Goal: Navigation & Orientation: Find specific page/section

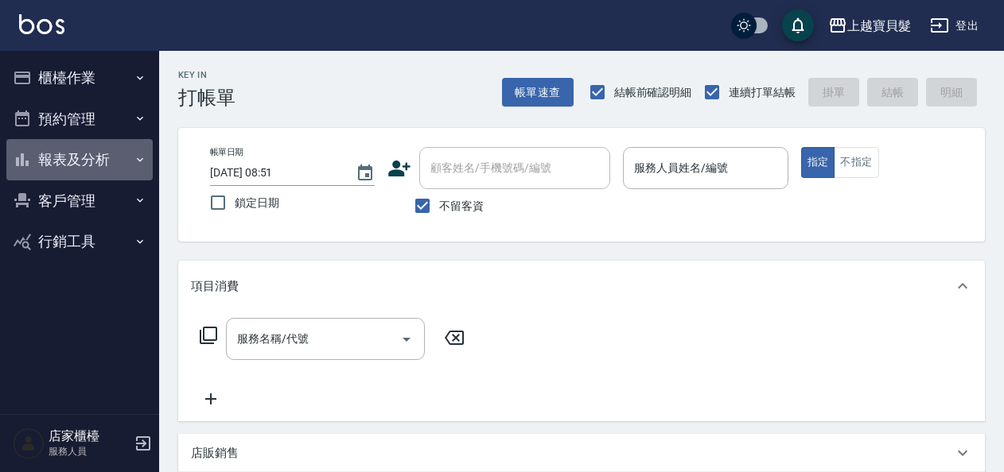
click at [65, 164] on button "報表及分析" at bounding box center [79, 159] width 146 height 41
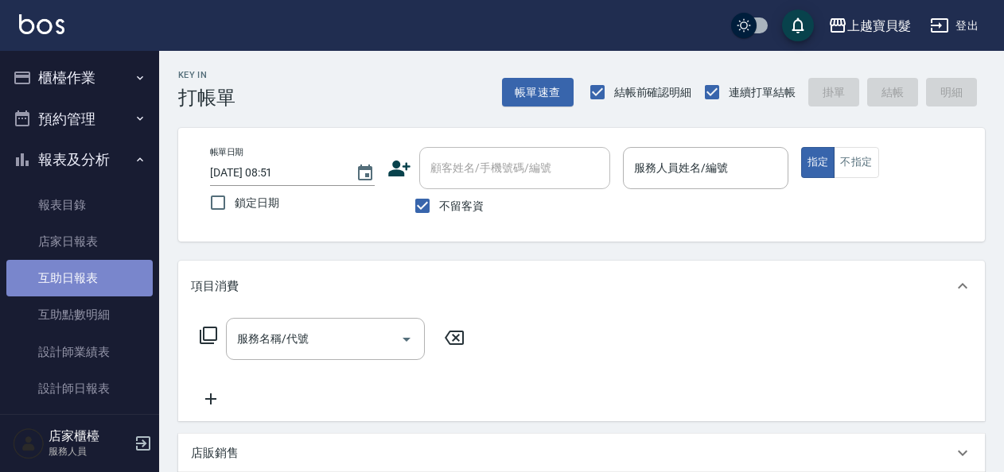
click at [91, 270] on link "互助日報表" at bounding box center [79, 278] width 146 height 37
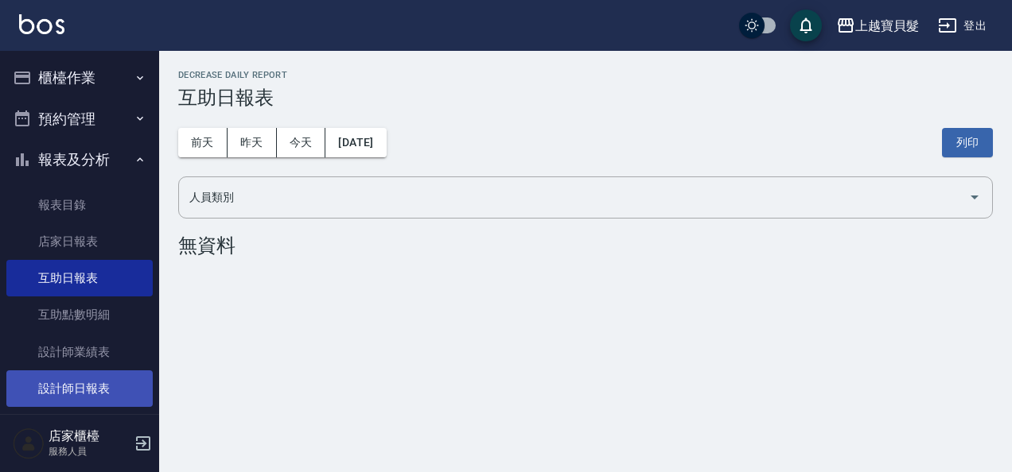
click at [115, 379] on link "設計師日報表" at bounding box center [79, 389] width 146 height 37
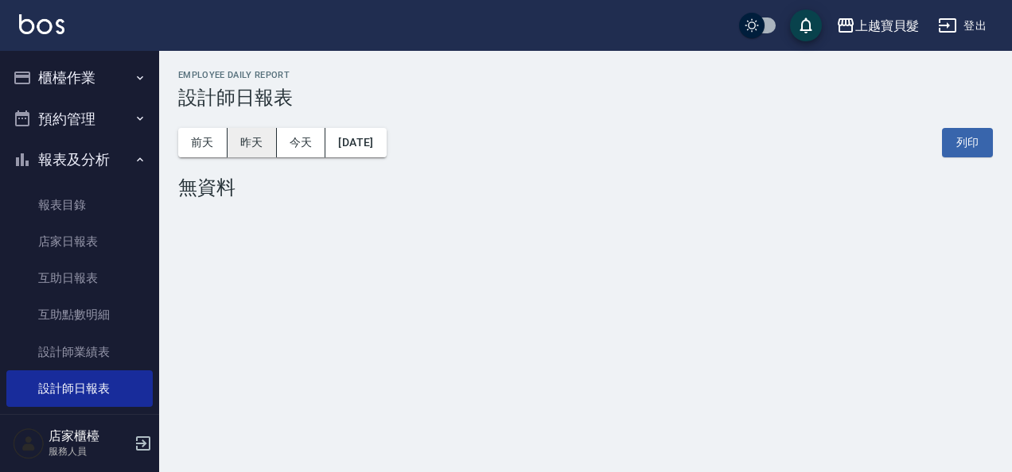
click at [238, 147] on button "昨天" at bounding box center [251, 142] width 49 height 29
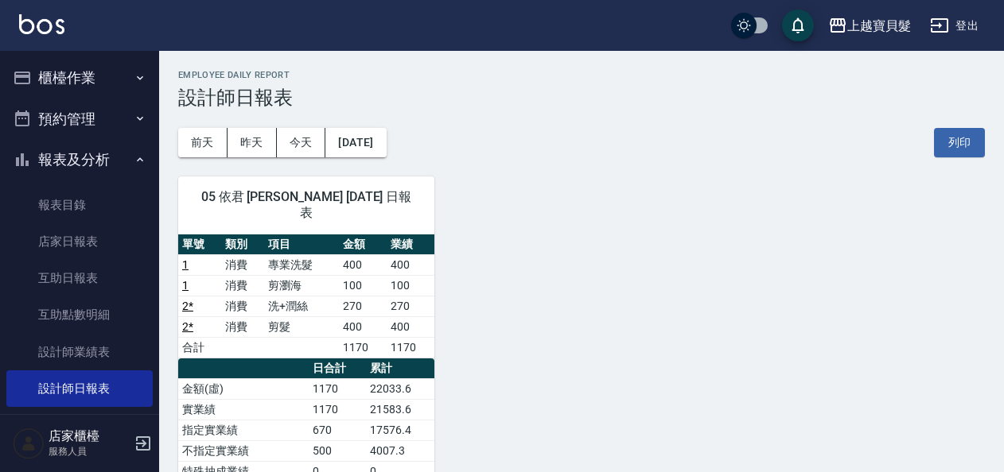
click at [72, 82] on button "櫃檯作業" at bounding box center [79, 77] width 146 height 41
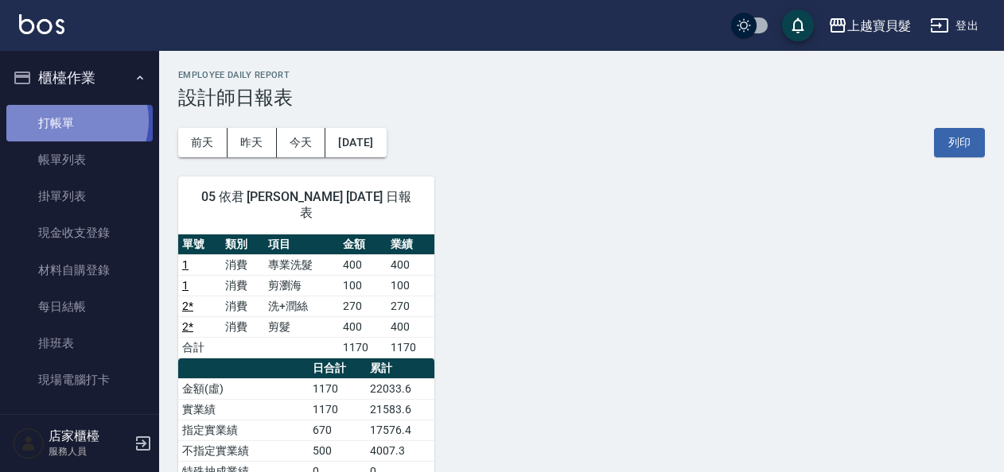
click at [76, 120] on link "打帳單" at bounding box center [79, 123] width 146 height 37
